Goal: Register for event/course

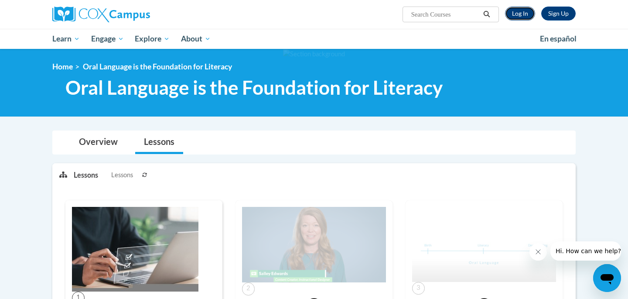
click at [524, 13] on link "Log In" at bounding box center [520, 14] width 30 height 14
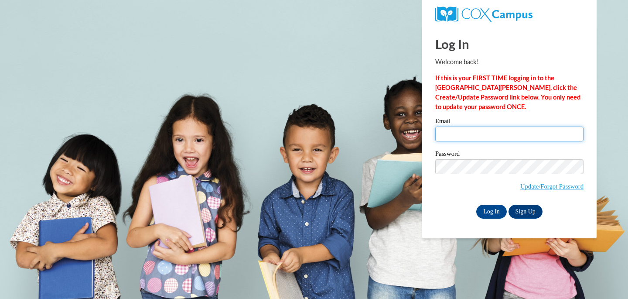
click at [469, 137] on input "Email" at bounding box center [510, 134] width 148 height 15
type input "rachel.wehse@franklin.k12.wi.us"
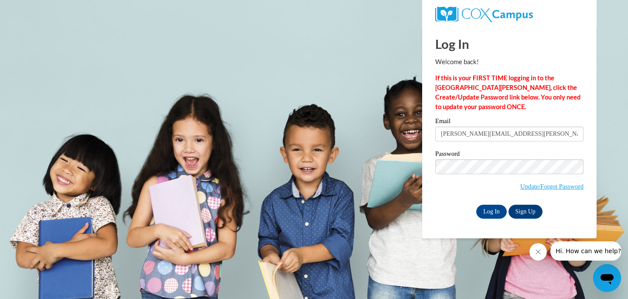
click at [464, 193] on span "Update/Forgot Password" at bounding box center [510, 177] width 148 height 36
click at [489, 210] on input "Log In" at bounding box center [492, 212] width 31 height 14
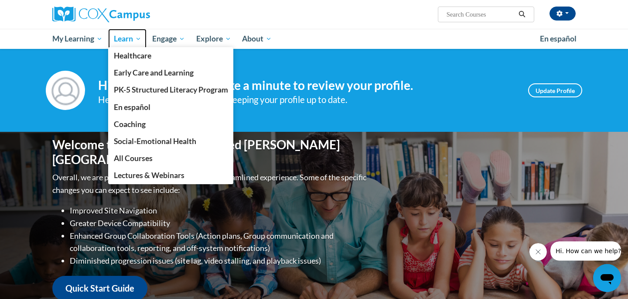
click at [130, 38] on span "Learn" at bounding box center [127, 39] width 27 height 10
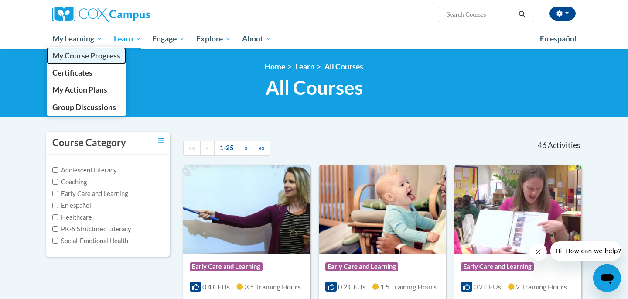
click at [86, 54] on span "My Course Progress" at bounding box center [86, 55] width 68 height 9
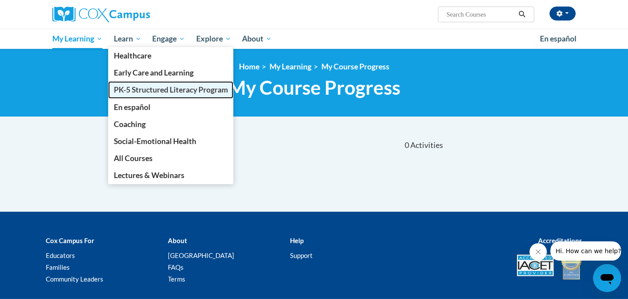
click at [131, 92] on span "PK-5 Structured Literacy Program" at bounding box center [171, 89] width 114 height 9
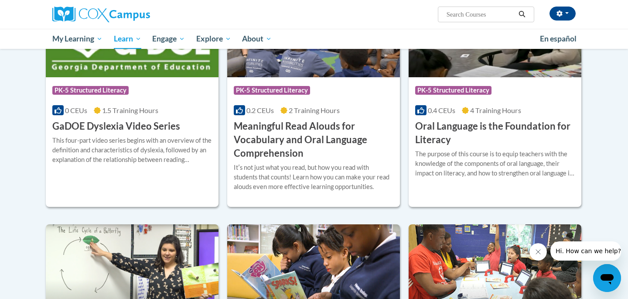
scroll to position [509, 0]
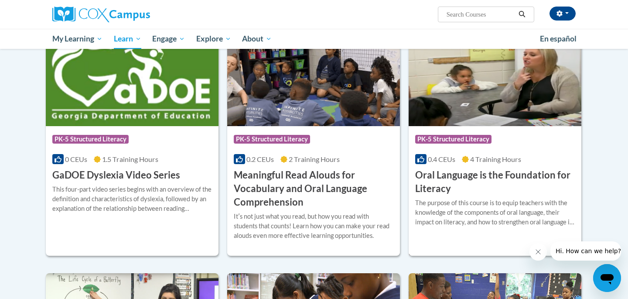
click at [507, 123] on img at bounding box center [495, 81] width 173 height 89
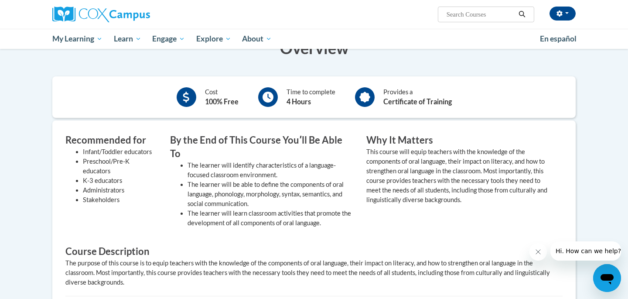
scroll to position [112, 0]
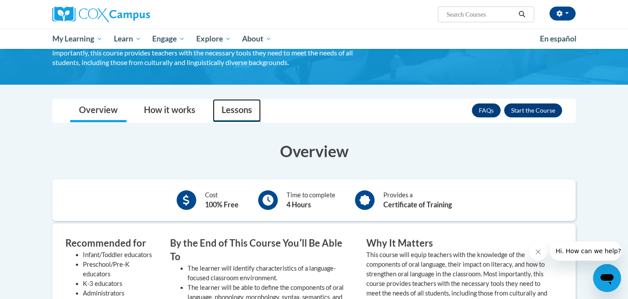
click at [233, 110] on link "Lessons" at bounding box center [237, 110] width 48 height 23
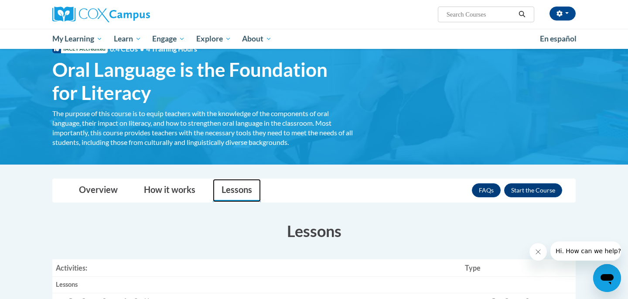
scroll to position [0, 0]
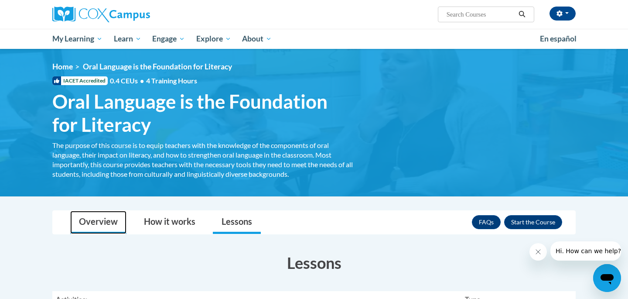
click at [93, 214] on link "Overview" at bounding box center [98, 222] width 56 height 23
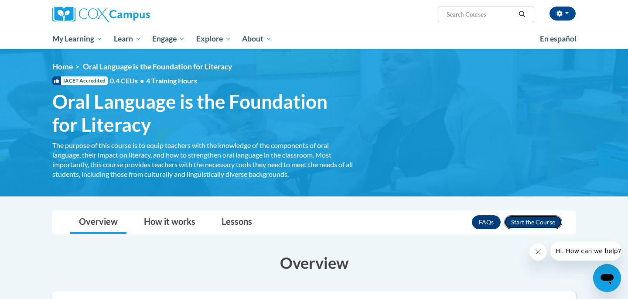
click at [529, 219] on button "Enroll" at bounding box center [533, 222] width 58 height 14
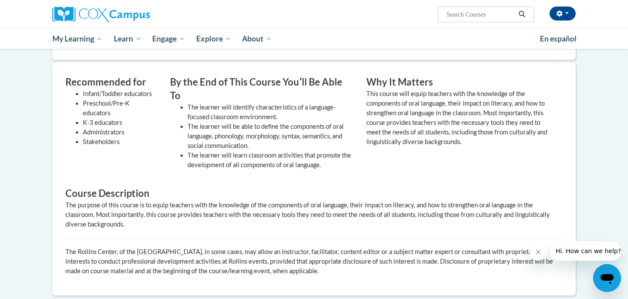
scroll to position [372, 0]
